Goal: Task Accomplishment & Management: Manage account settings

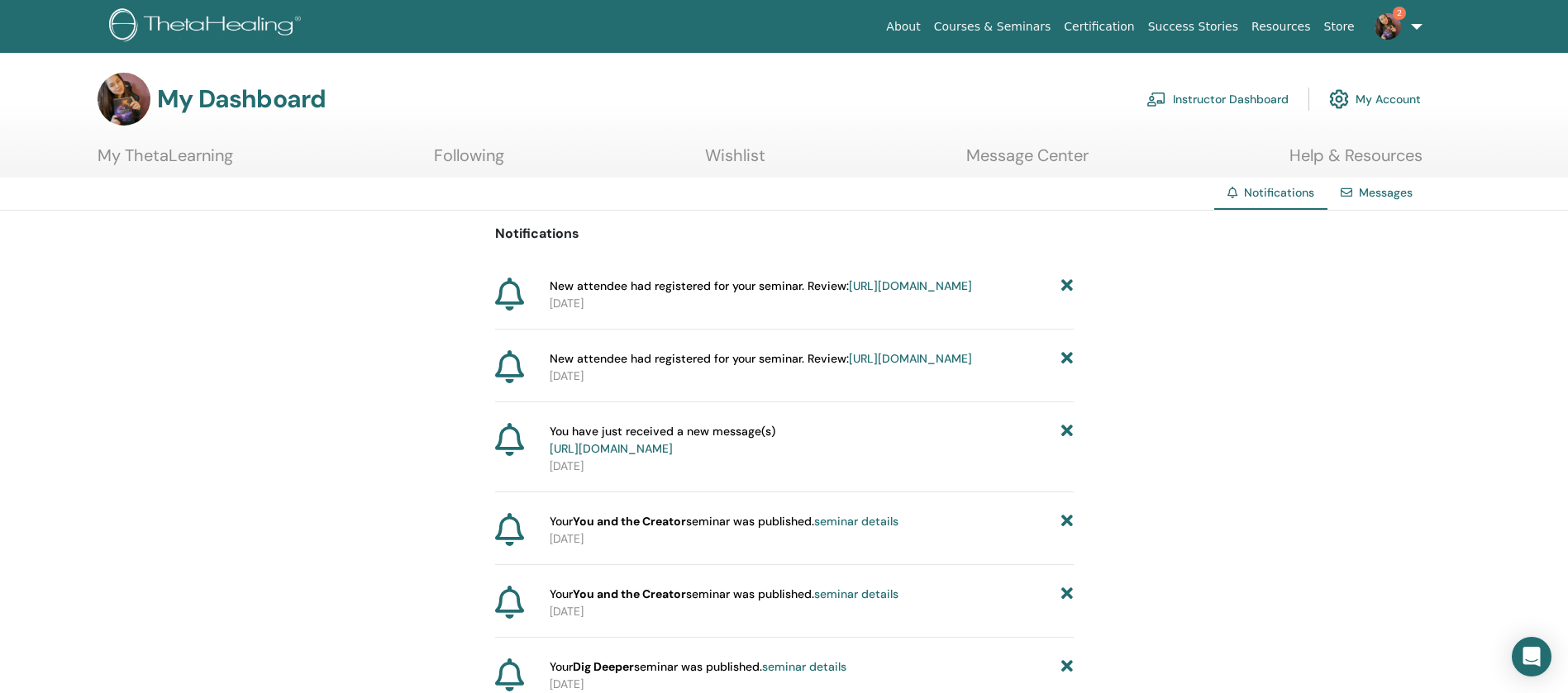
click at [1175, 97] on link "Instructor Dashboard" at bounding box center [1218, 98] width 142 height 36
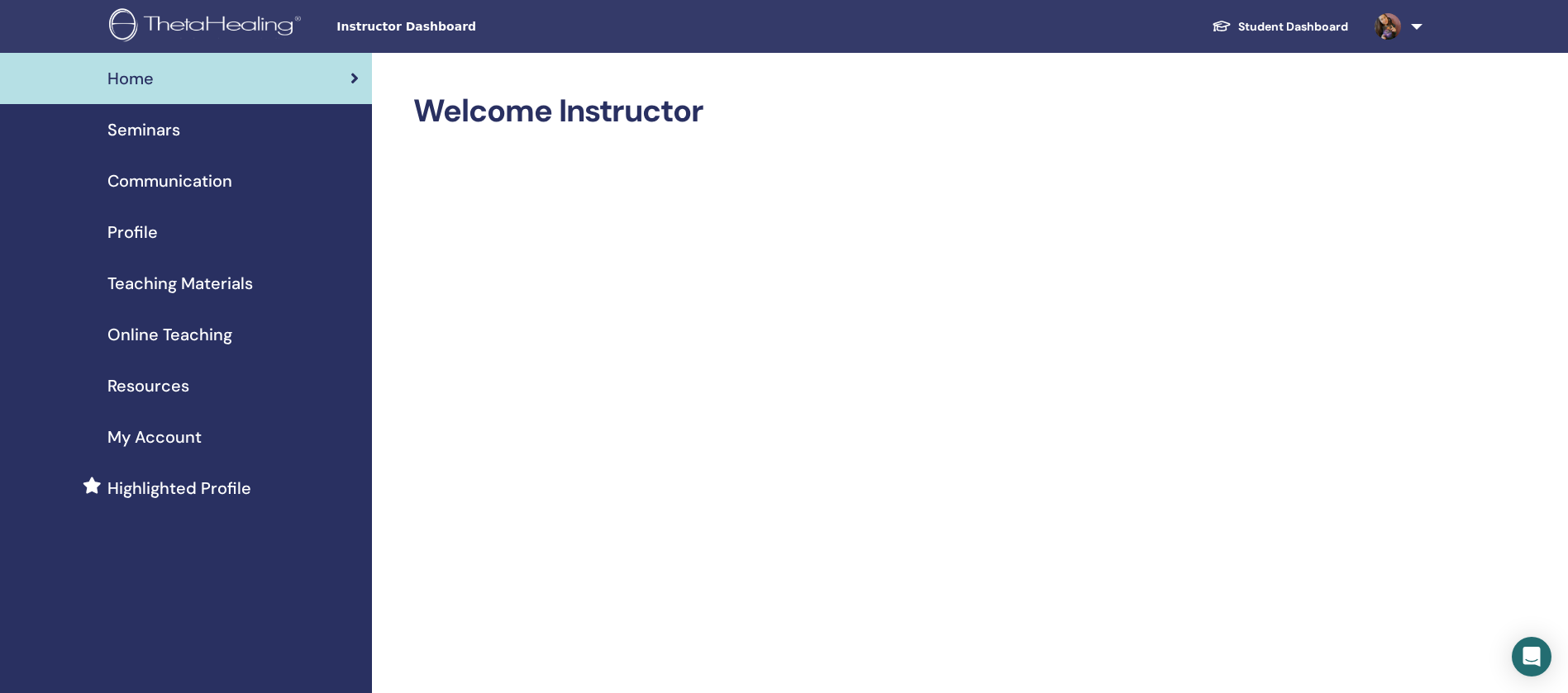
click at [225, 137] on div "Seminars" at bounding box center [186, 129] width 345 height 24
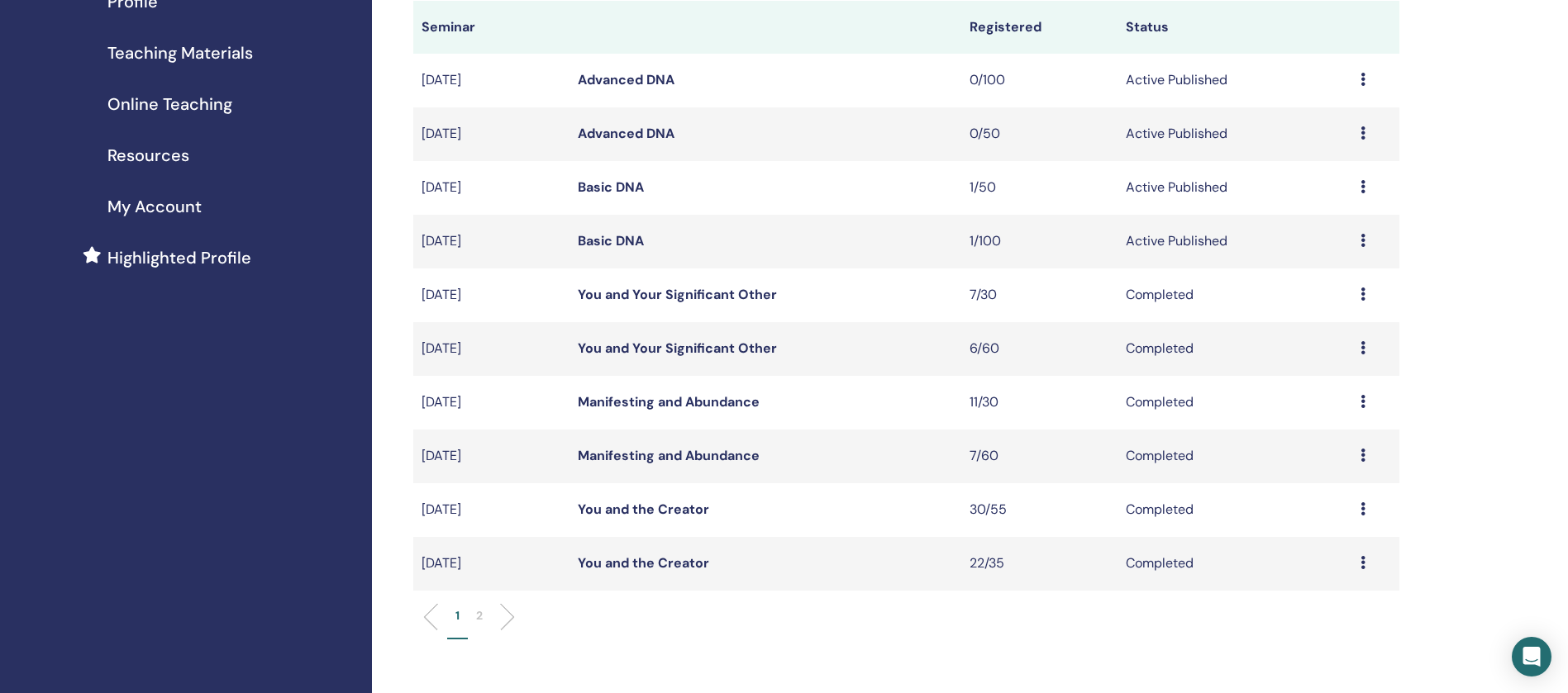
scroll to position [248, 0]
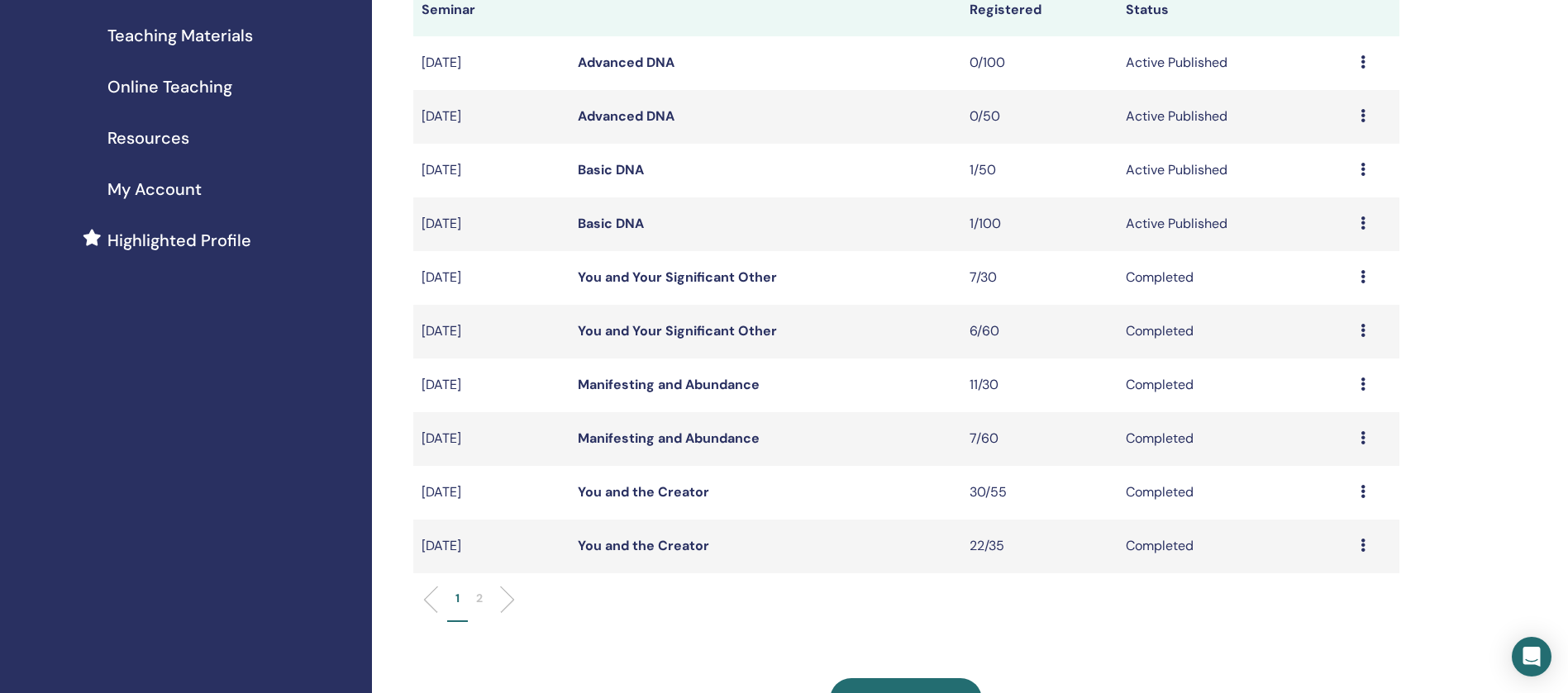
click at [692, 437] on link "Manifesting and Abundance" at bounding box center [668, 439] width 181 height 18
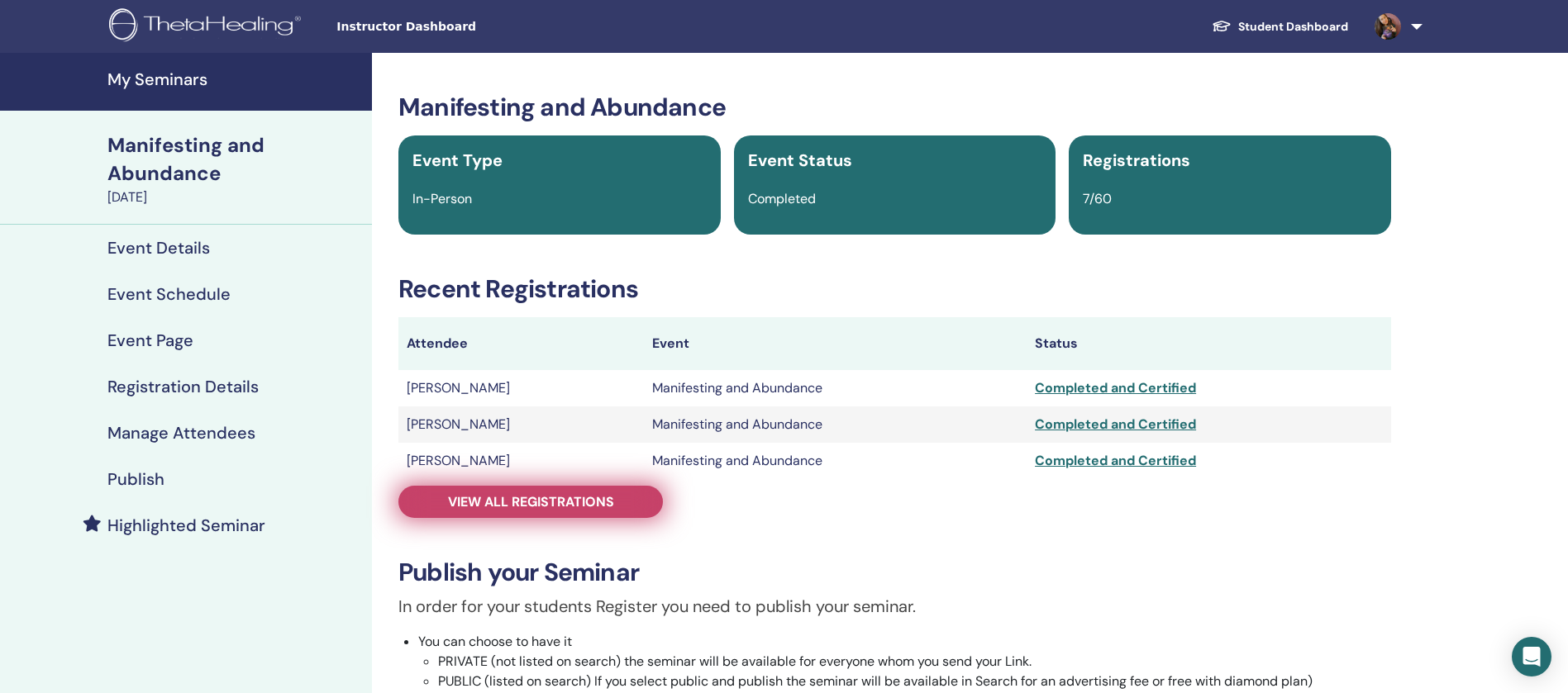
click at [626, 504] on link "View all registrations" at bounding box center [530, 501] width 264 height 32
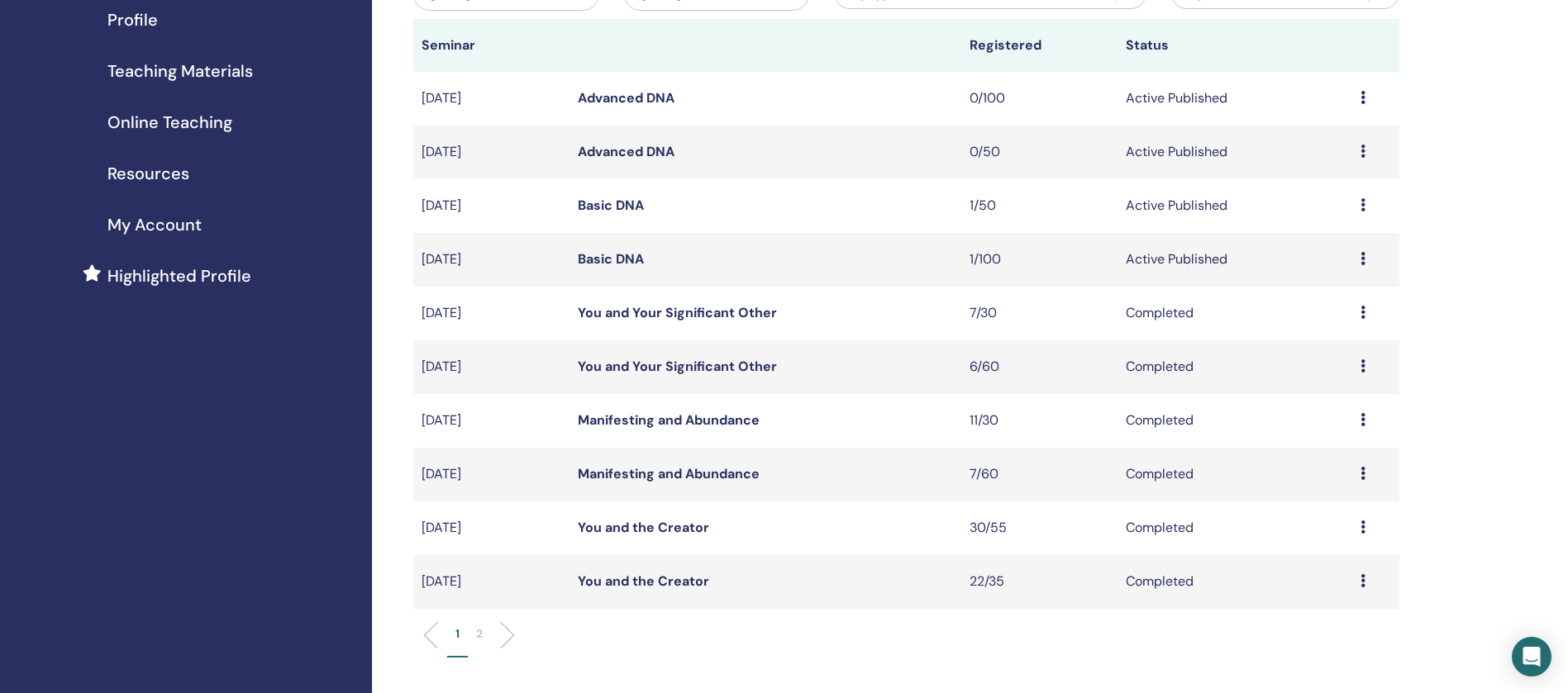
scroll to position [248, 0]
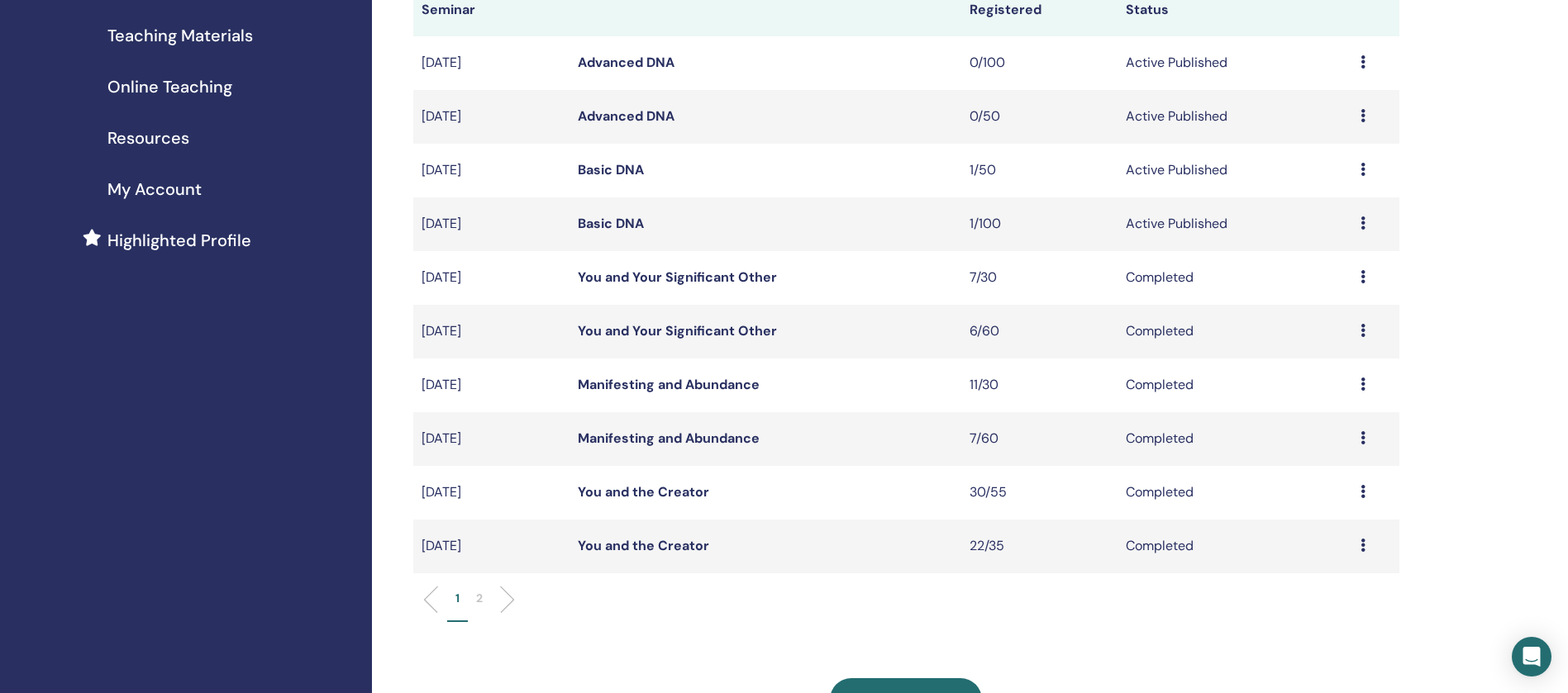
click at [664, 387] on link "Manifesting and Abundance" at bounding box center [668, 385] width 181 height 18
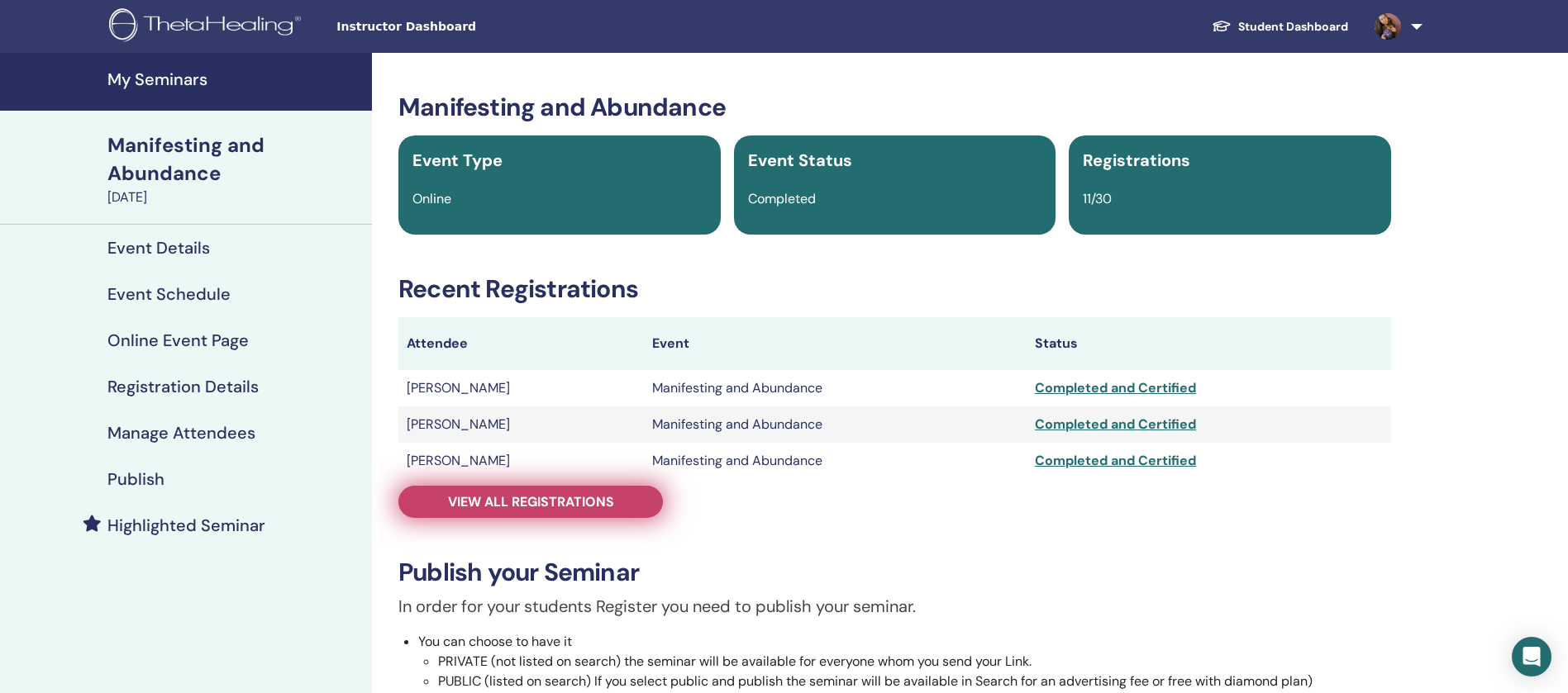
click at [594, 501] on span "View all registrations" at bounding box center [530, 502] width 166 height 18
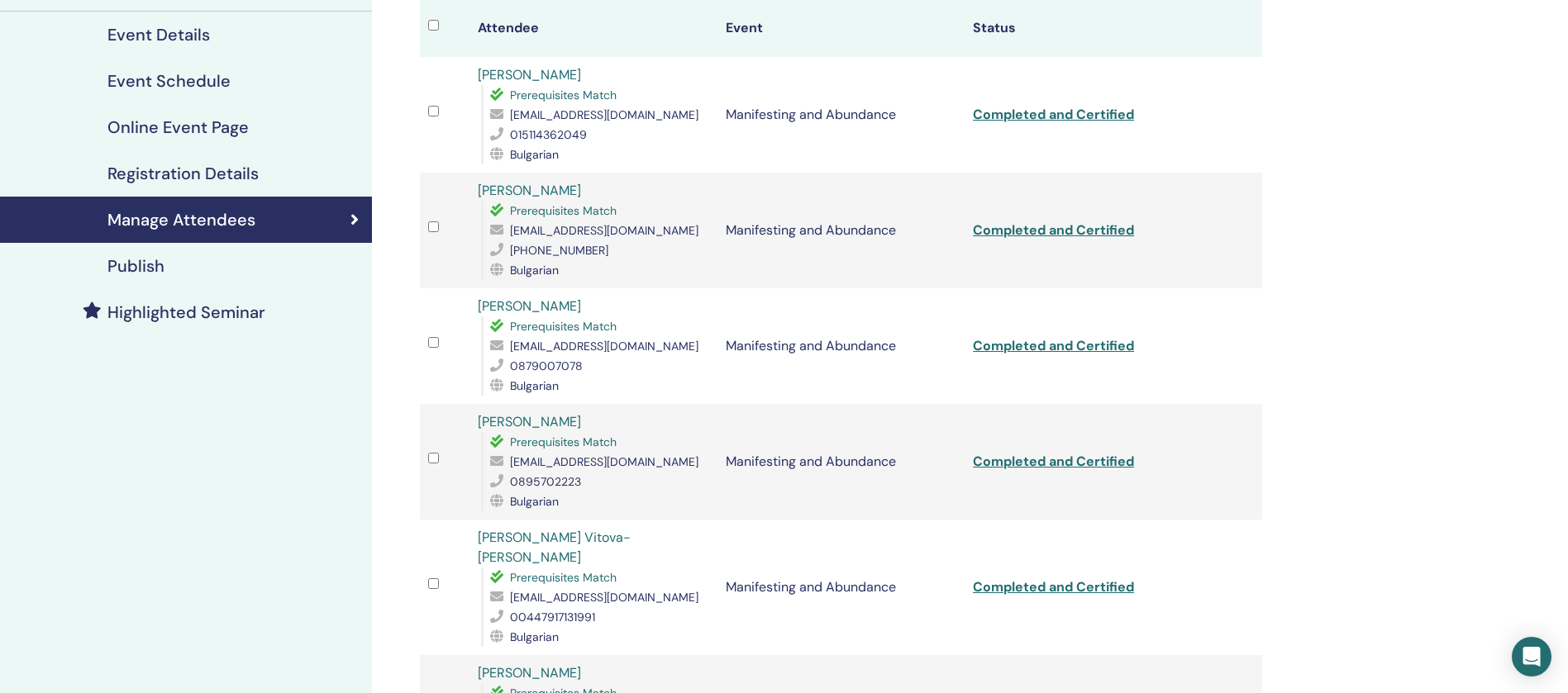
scroll to position [124, 0]
